Goal: Find contact information: Find contact information

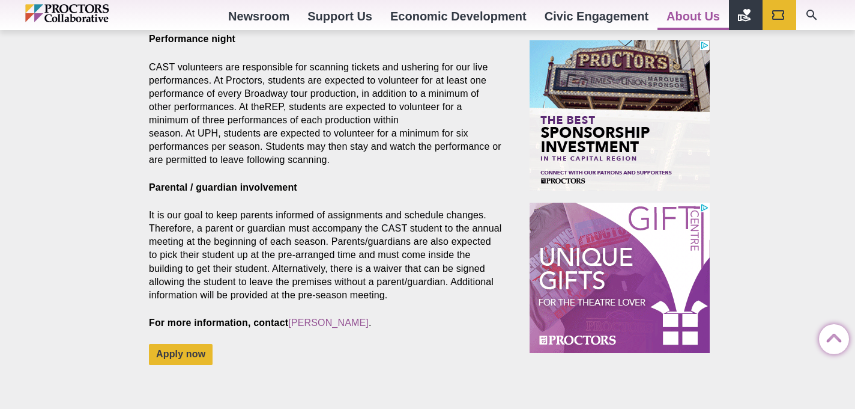
scroll to position [834, 0]
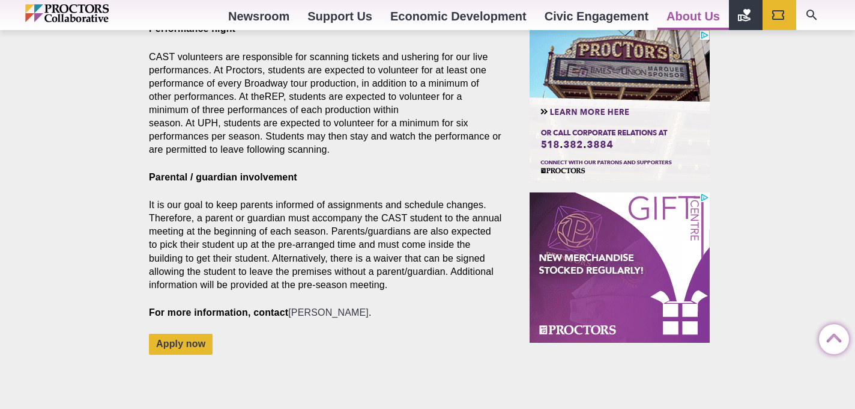
click at [321, 307] on link "[PERSON_NAME]" at bounding box center [328, 312] width 81 height 10
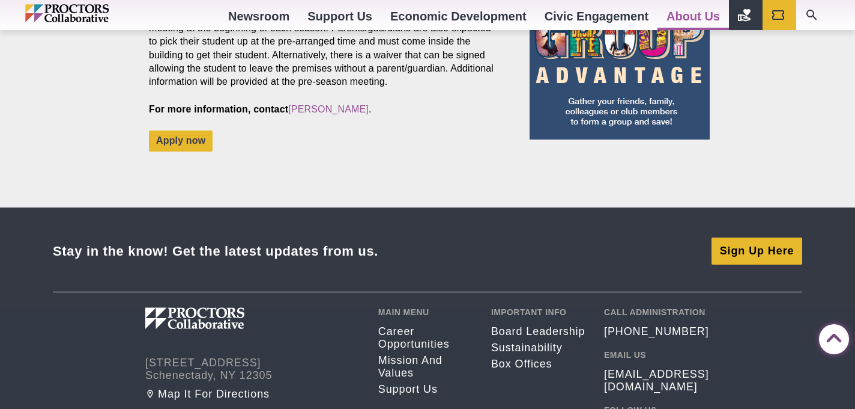
scroll to position [1034, 0]
